Goal: Find specific page/section: Find specific page/section

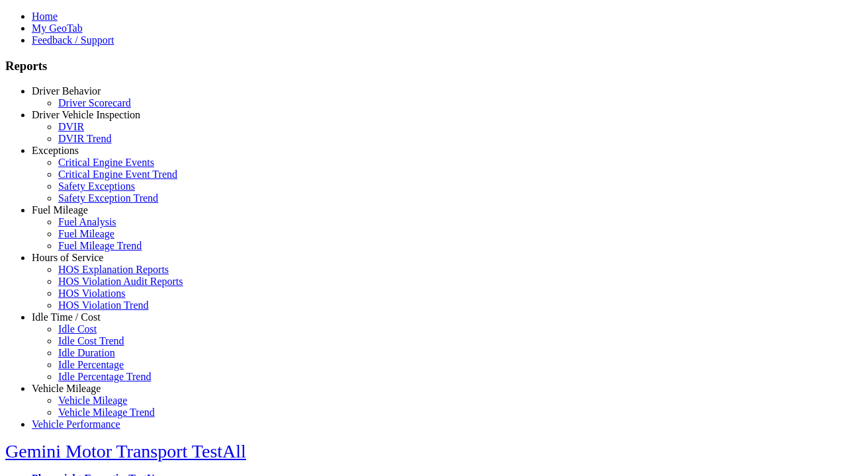
click at [76, 156] on link "Exceptions" at bounding box center [55, 150] width 47 height 11
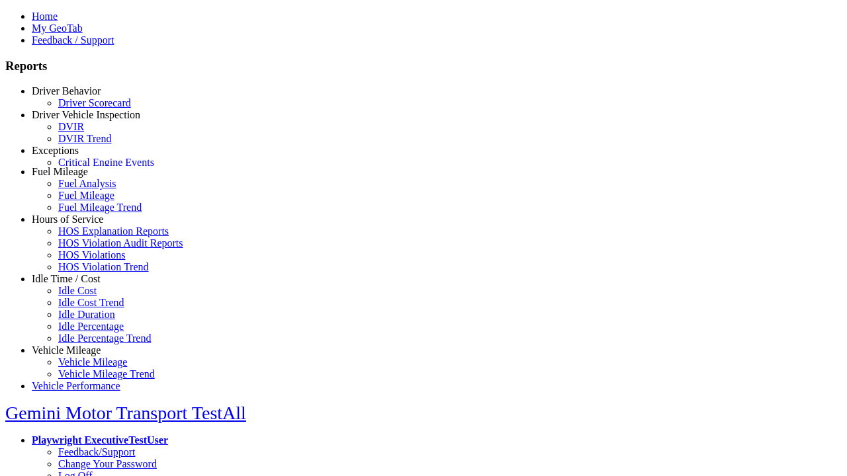
click at [86, 192] on link "Safety Exceptions" at bounding box center [96, 186] width 77 height 11
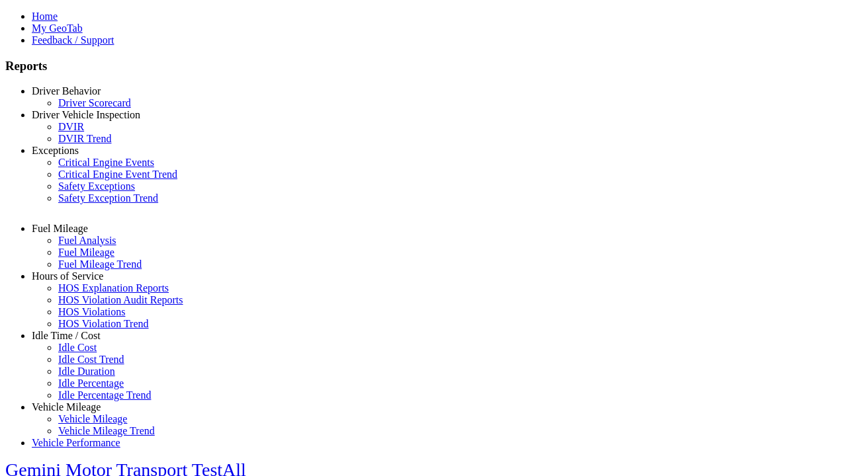
select select "**********"
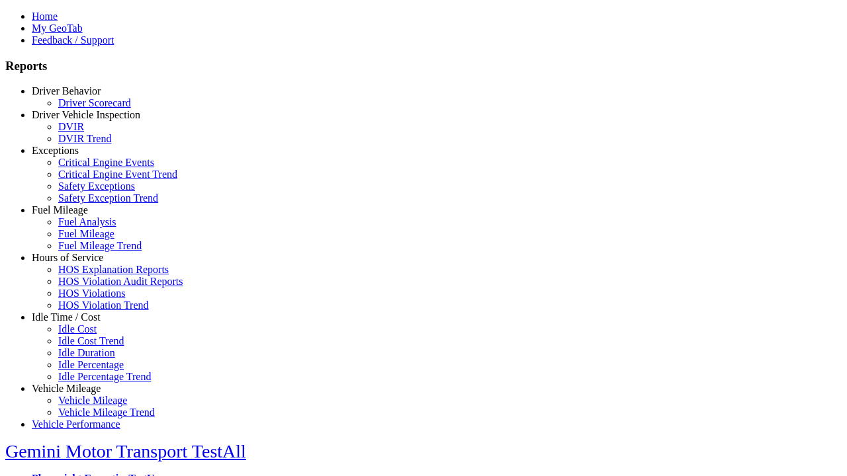
type input "****"
